Goal: Task Accomplishment & Management: Use online tool/utility

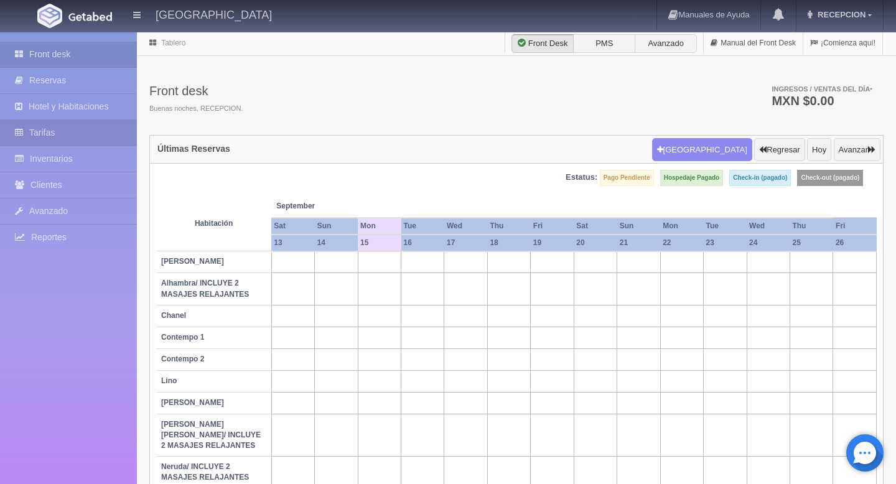
click at [75, 132] on link "Tarifas" at bounding box center [68, 133] width 137 height 26
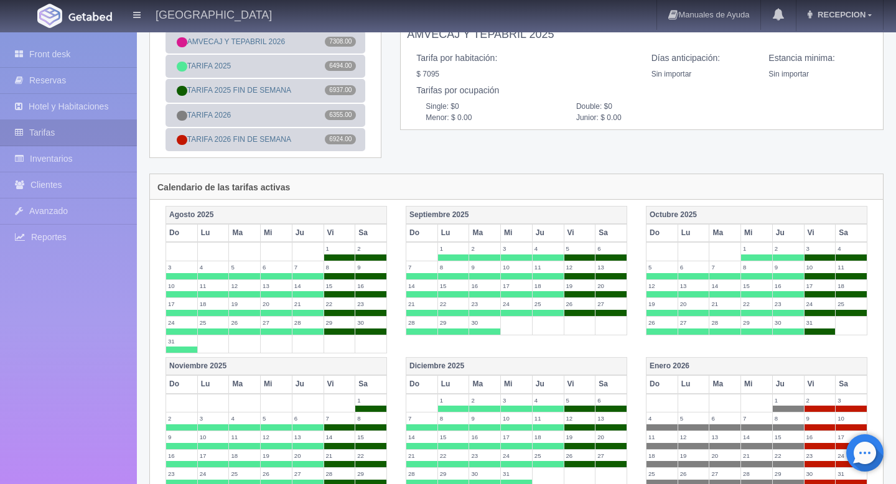
scroll to position [72, 0]
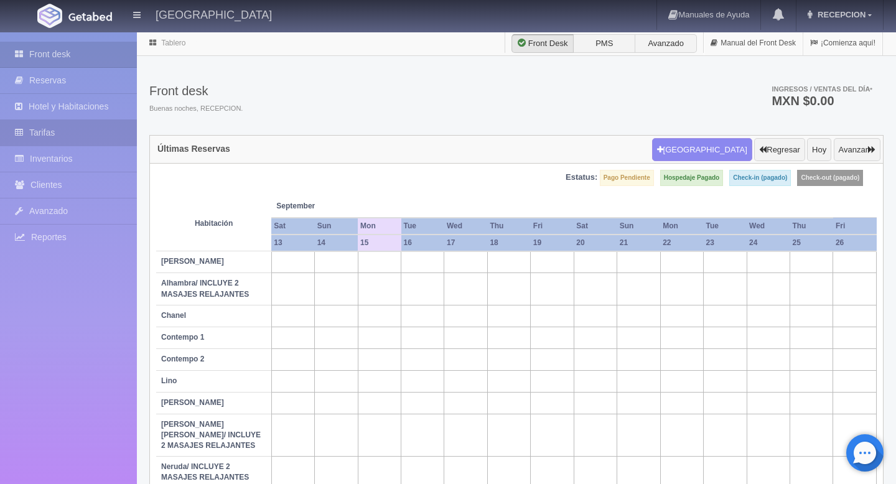
click at [102, 127] on link "Tarifas" at bounding box center [68, 133] width 137 height 26
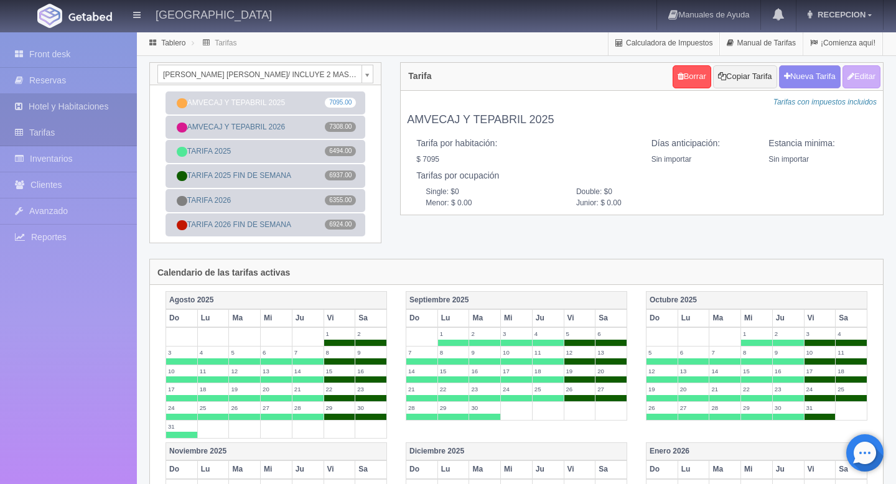
click at [90, 105] on link "Hotel y Habitaciones" at bounding box center [68, 107] width 137 height 26
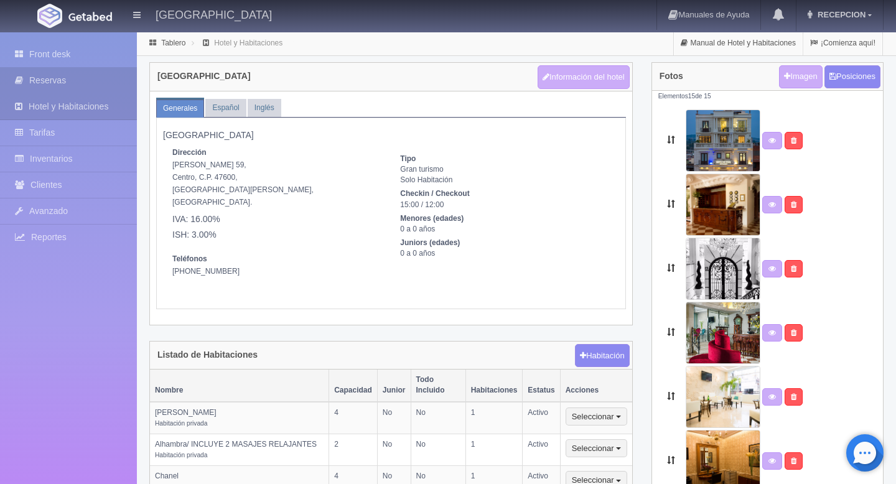
click at [82, 82] on link "Reservas" at bounding box center [68, 81] width 137 height 26
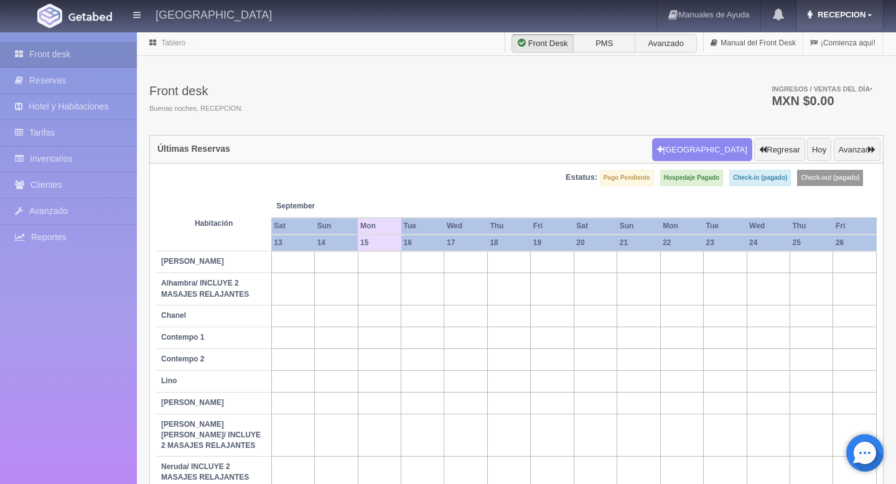
click at [828, 20] on link "RECEPCION" at bounding box center [840, 15] width 87 height 30
click at [820, 60] on link "Salir / Log Out" at bounding box center [833, 59] width 98 height 16
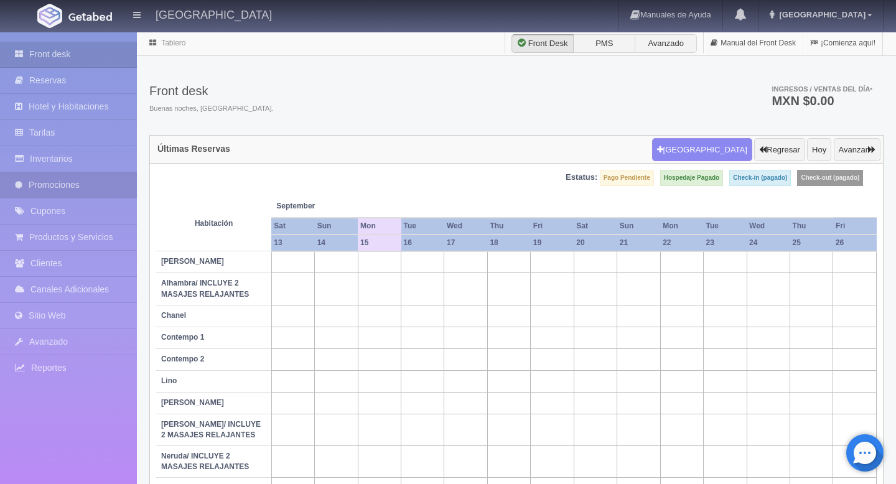
click at [77, 190] on link "Promociones" at bounding box center [68, 185] width 137 height 26
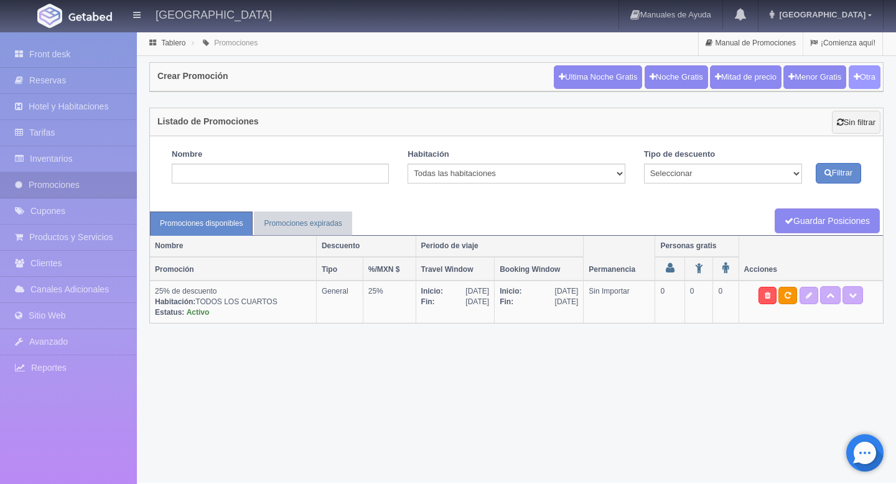
click at [861, 83] on button "Otra" at bounding box center [865, 77] width 32 height 24
checkbox input "true"
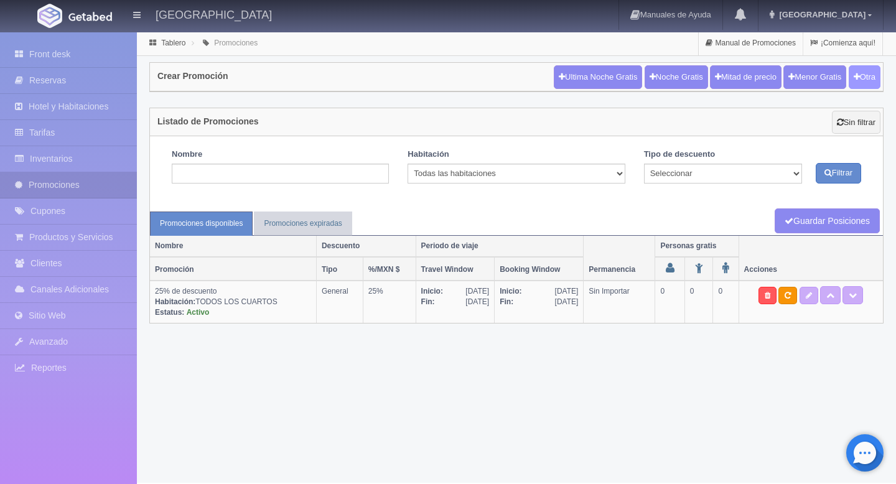
checkbox input "true"
type input "20"
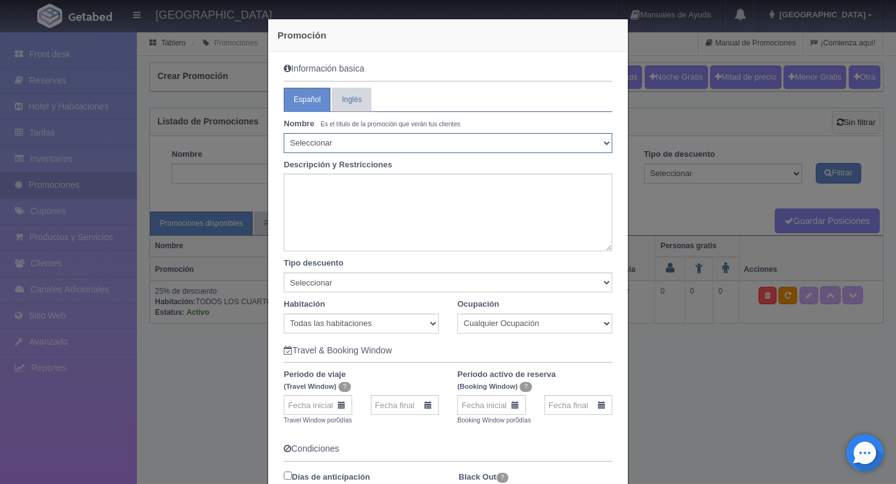
click at [364, 138] on select "Seleccionar 10% de descuento 15% de descuento 15% de descuento y 2 menores grat…" at bounding box center [448, 143] width 329 height 20
select select "30% de descuento"
click at [284, 133] on select "Seleccionar 10% de descuento 15% de descuento 15% de descuento y 2 menores grat…" at bounding box center [448, 143] width 329 height 20
click at [406, 179] on textarea at bounding box center [448, 213] width 329 height 78
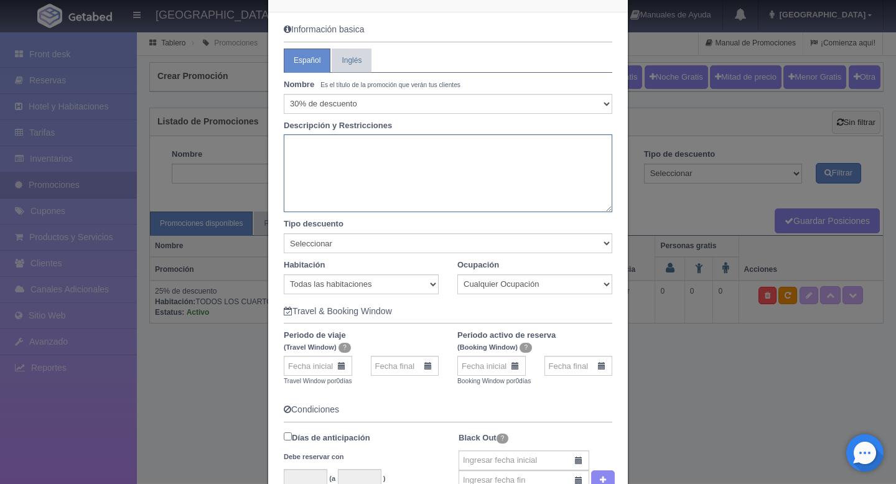
scroll to position [40, 0]
type textarea "30% DE DESCUENTO"
click at [398, 241] on select "Seleccionar Noche gratis Última Noche General" at bounding box center [448, 243] width 329 height 20
select select "General"
click at [284, 233] on select "Seleccionar Noche gratis Última Noche General" at bounding box center [448, 243] width 329 height 20
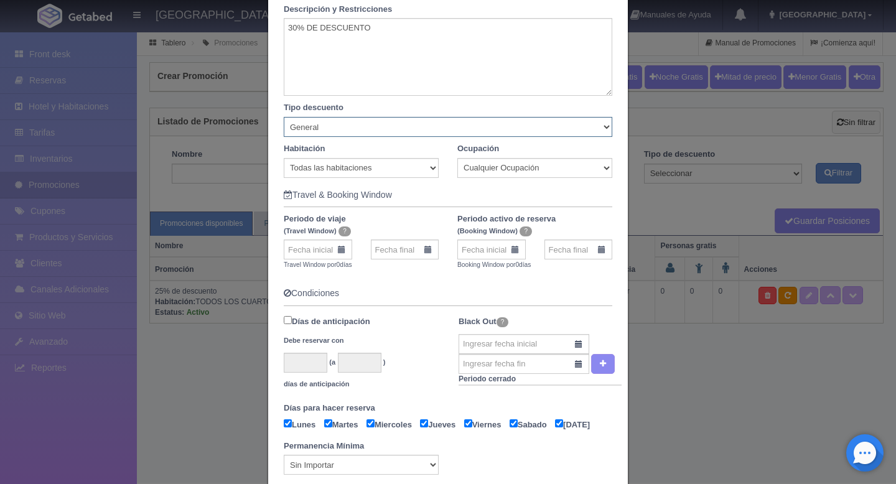
scroll to position [158, 0]
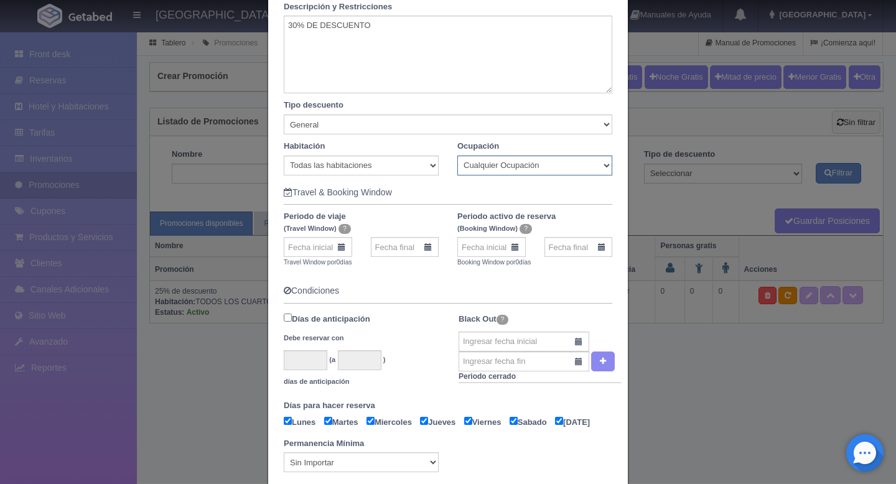
click at [511, 164] on select "Cualquier Ocupación" at bounding box center [535, 166] width 155 height 20
click at [458, 156] on select "Cualquier Ocupación" at bounding box center [535, 166] width 155 height 20
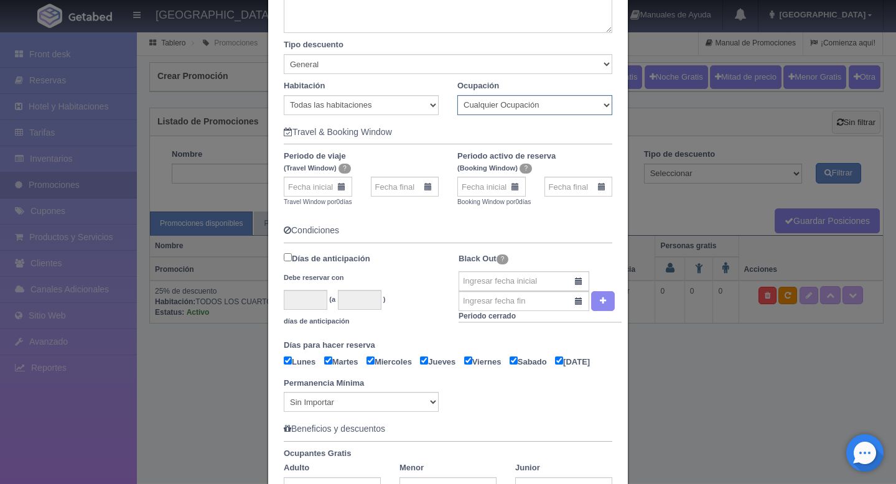
scroll to position [220, 0]
click at [516, 189] on input "text" at bounding box center [492, 186] width 68 height 20
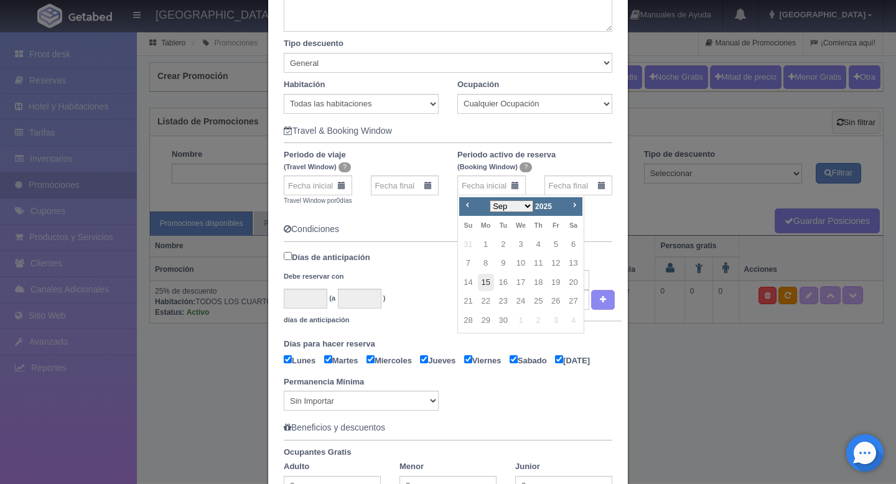
click at [489, 285] on link "15" at bounding box center [486, 283] width 16 height 18
type input "15-09-2025"
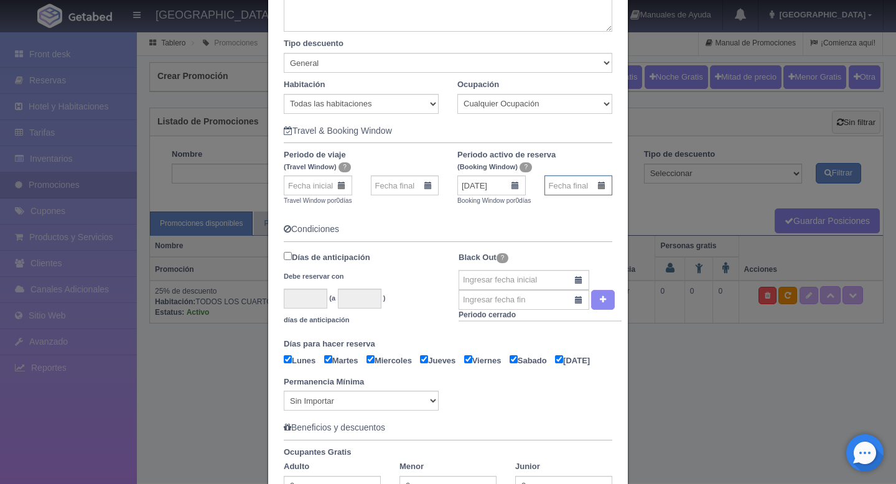
click at [599, 185] on input "text" at bounding box center [579, 186] width 68 height 20
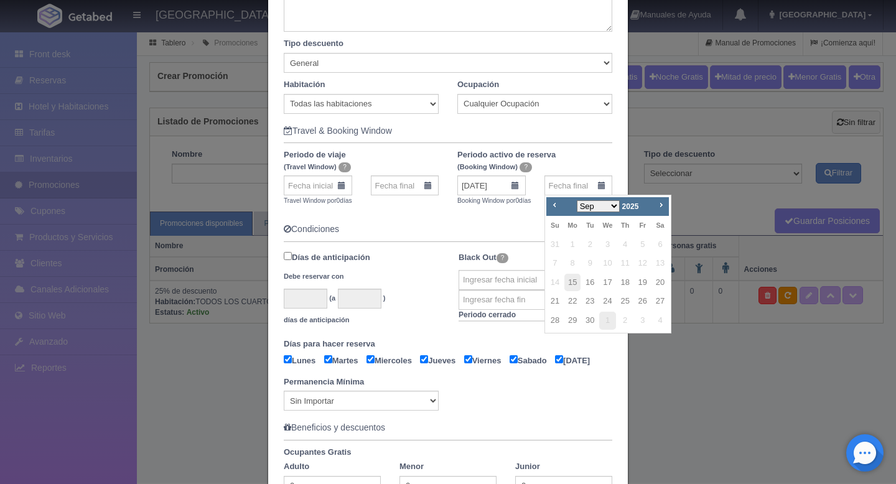
click at [605, 319] on span "1" at bounding box center [607, 321] width 16 height 18
click at [611, 317] on span "1" at bounding box center [607, 321] width 16 height 18
click at [617, 207] on select "Sep Oct Nov Dec" at bounding box center [599, 206] width 44 height 12
click at [611, 244] on link "1" at bounding box center [607, 245] width 16 height 18
type input "01-10-2025"
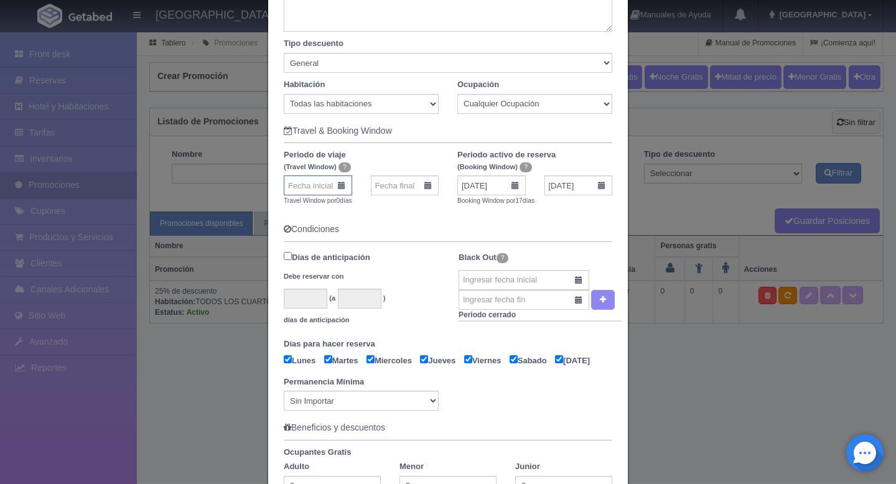
click at [334, 190] on input "text" at bounding box center [318, 186] width 68 height 20
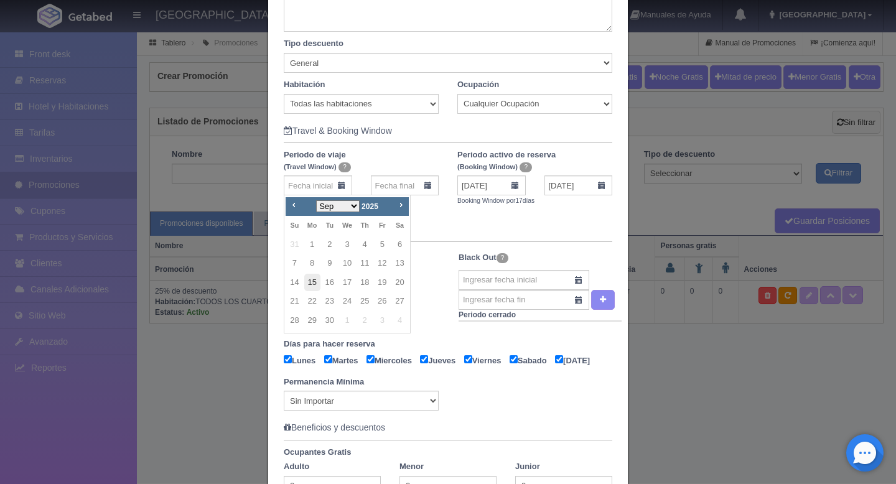
click at [316, 281] on link "15" at bounding box center [312, 283] width 16 height 18
type input "15-09-2025"
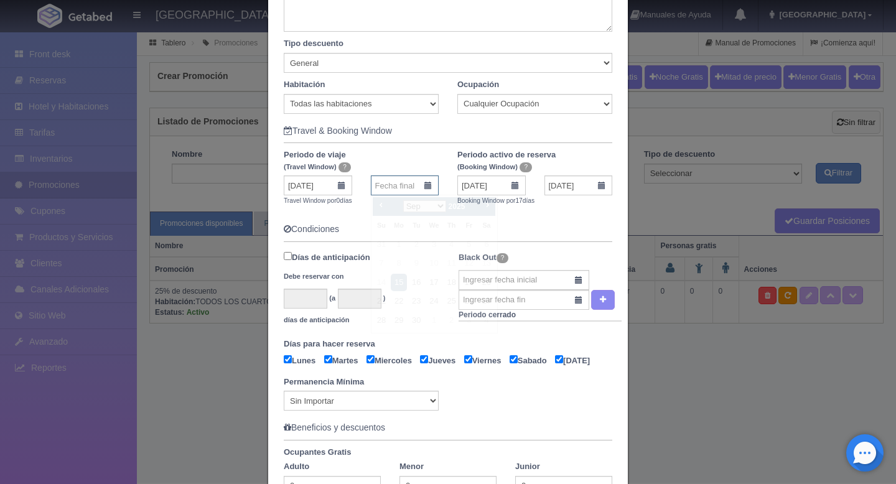
click at [428, 187] on input "text" at bounding box center [405, 186] width 68 height 20
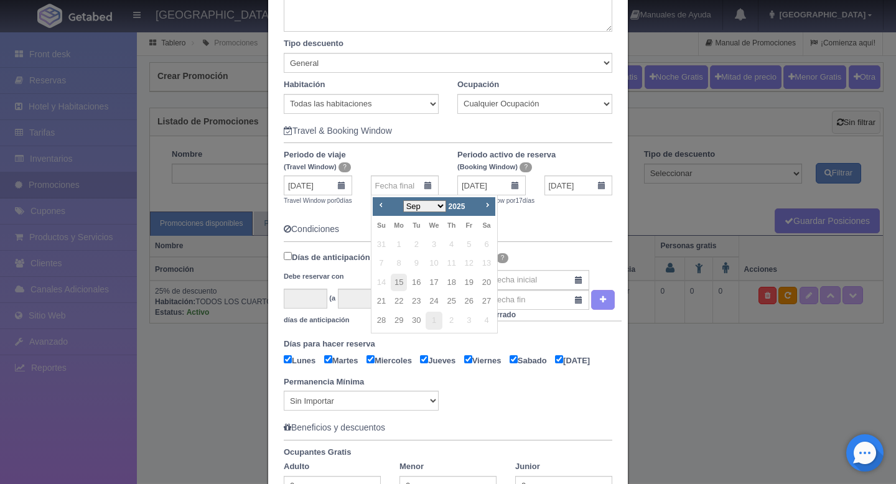
click at [435, 317] on span "1" at bounding box center [434, 321] width 16 height 18
click at [445, 208] on select "Sep Oct Nov Dec" at bounding box center [425, 206] width 44 height 12
click at [434, 243] on link "1" at bounding box center [434, 245] width 16 height 18
type input "01-10-2025"
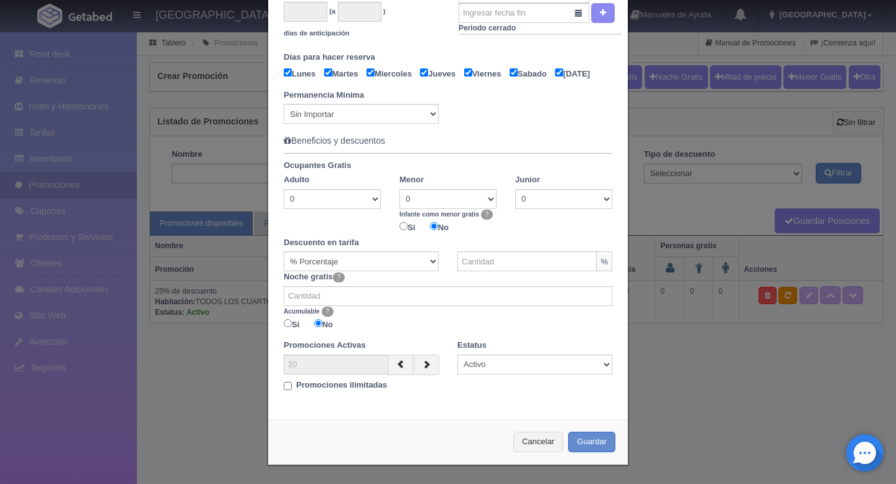
scroll to position [520, 0]
click at [485, 260] on input "text" at bounding box center [527, 261] width 139 height 20
type input "30"
click at [427, 299] on input "number" at bounding box center [448, 296] width 329 height 20
click at [423, 319] on div "Noche gratis ? Acumulable ? Si No" at bounding box center [448, 302] width 347 height 62
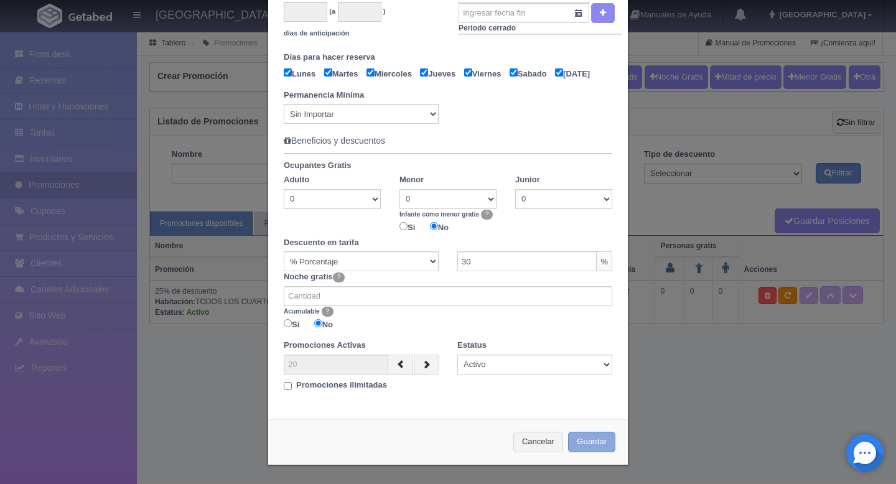
click at [594, 442] on button "Guardar" at bounding box center [591, 442] width 47 height 21
